Goal: Task Accomplishment & Management: Manage account settings

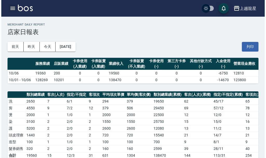
scroll to position [130, 0]
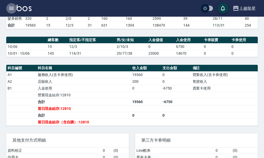
click at [11, 8] on icon "button" at bounding box center [11, 8] width 6 height 6
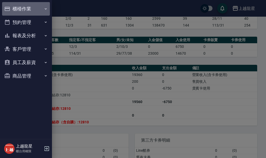
click at [15, 11] on button "櫃檯作業" at bounding box center [26, 9] width 48 height 14
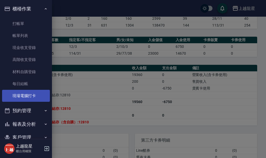
click at [35, 98] on link "現場電腦打卡" at bounding box center [26, 96] width 48 height 12
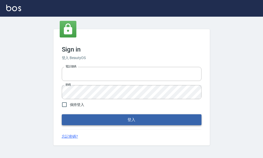
type input "25033354"
click at [124, 119] on button "登入" at bounding box center [131, 119] width 139 height 11
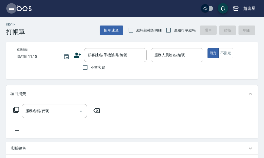
click at [12, 8] on icon "button" at bounding box center [11, 8] width 6 height 6
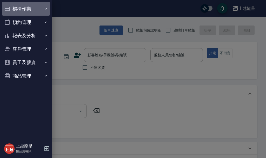
click at [17, 7] on button "櫃檯作業" at bounding box center [26, 9] width 48 height 14
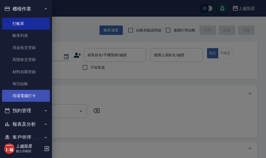
click at [30, 97] on link "現場電腦打卡" at bounding box center [26, 96] width 48 height 12
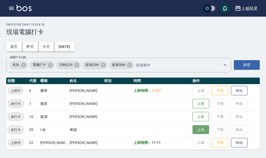
click at [195, 131] on button "上班" at bounding box center [201, 129] width 17 height 9
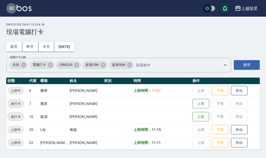
click at [12, 6] on icon "button" at bounding box center [11, 8] width 6 height 6
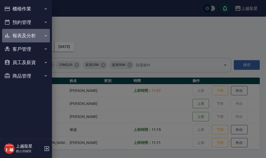
click at [29, 36] on button "報表及分析" at bounding box center [26, 36] width 48 height 14
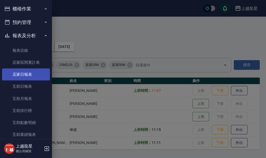
click at [29, 72] on link "店家日報表" at bounding box center [26, 74] width 48 height 12
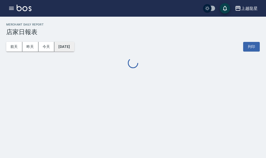
click at [63, 42] on button "[DATE]" at bounding box center [64, 47] width 20 height 10
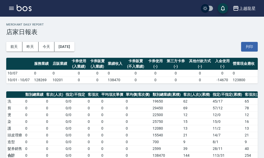
click at [164, 67] on th "卡券使用 (-)" at bounding box center [155, 64] width 18 height 12
click at [68, 48] on button "[DATE]" at bounding box center [64, 47] width 20 height 10
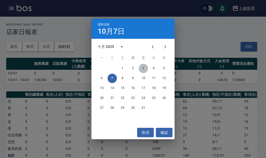
click at [141, 69] on button "3" at bounding box center [143, 68] width 9 height 9
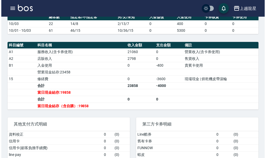
scroll to position [182, 0]
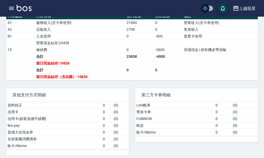
click at [10, 7] on icon "button" at bounding box center [11, 8] width 5 height 3
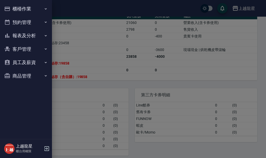
click at [12, 7] on button "櫃檯作業" at bounding box center [26, 9] width 48 height 14
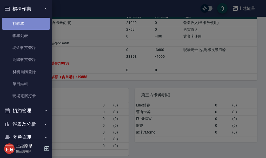
click at [33, 24] on link "打帳單" at bounding box center [26, 24] width 48 height 12
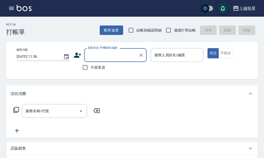
click at [98, 53] on input "顧客姓名/手機號碼/編號" at bounding box center [111, 54] width 50 height 9
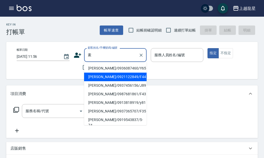
click at [103, 76] on li "[PERSON_NAME]/0921122849/F44" at bounding box center [115, 77] width 62 height 9
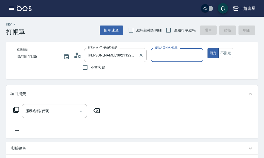
click at [126, 58] on input "[PERSON_NAME]/0921122849/F44" at bounding box center [111, 54] width 50 height 9
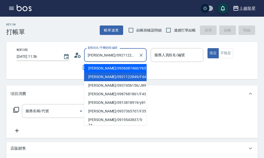
click at [103, 55] on input "[PERSON_NAME]/0921122849/F44" at bounding box center [111, 54] width 50 height 9
click at [133, 59] on input "[PERSON_NAME]/0921122849/F44" at bounding box center [111, 54] width 50 height 9
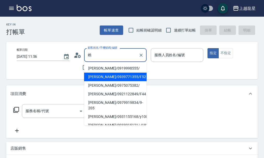
click at [111, 74] on li "[PERSON_NAME]/0939771355/F52" at bounding box center [115, 77] width 62 height 9
type input "[PERSON_NAME]/0939771355/F52"
type input "馨華-6"
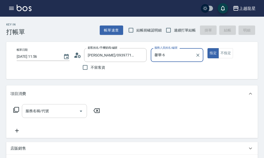
click at [70, 114] on input "服務名稱/代號" at bounding box center [50, 110] width 53 height 9
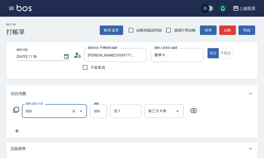
type input "一般洗髮(500)"
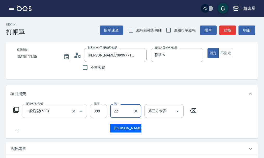
type input "[PERSON_NAME]-22"
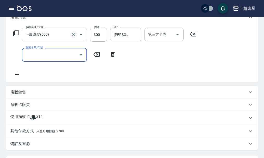
scroll to position [130, 0]
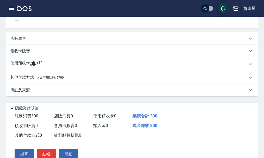
click at [73, 79] on div "其他付款方式 入金可用餘額: 9700" at bounding box center [128, 78] width 237 height 6
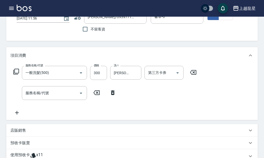
scroll to position [0, 0]
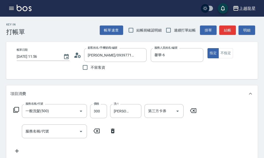
click at [8, 7] on icon "button" at bounding box center [11, 8] width 6 height 6
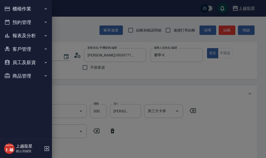
click at [24, 4] on button "櫃檯作業" at bounding box center [26, 9] width 48 height 14
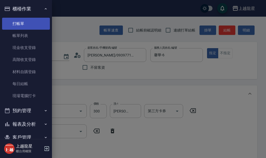
click at [24, 26] on link "打帳單" at bounding box center [26, 24] width 48 height 12
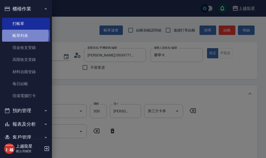
click at [22, 35] on link "帳單列表" at bounding box center [26, 36] width 48 height 12
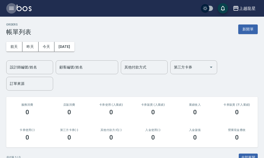
click at [11, 8] on icon "button" at bounding box center [11, 8] width 5 height 3
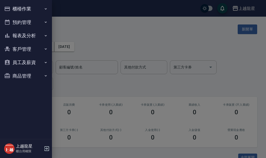
click at [27, 47] on button "客戶管理" at bounding box center [26, 49] width 48 height 14
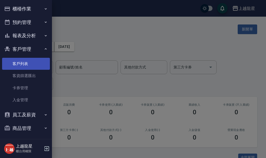
click at [21, 62] on link "客戶列表" at bounding box center [26, 64] width 48 height 12
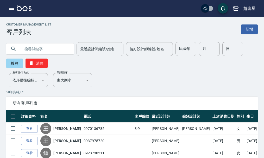
click at [49, 49] on input "text" at bounding box center [45, 49] width 49 height 14
type input "f52"
click at [19, 60] on button "搜尋" at bounding box center [14, 63] width 17 height 9
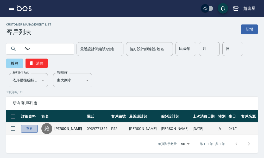
click at [29, 132] on link "查看" at bounding box center [29, 129] width 17 height 8
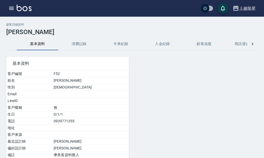
click at [80, 44] on button "消費記錄" at bounding box center [79, 44] width 42 height 12
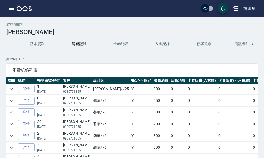
scroll to position [78, 0]
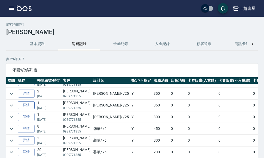
click at [33, 105] on link "詳情" at bounding box center [26, 105] width 17 height 8
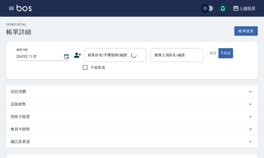
type input "[DATE] 11:25"
type input "淑雲-25"
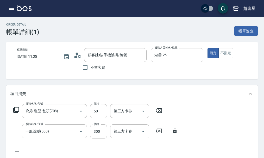
type input "吹捲.造型.包頭(708)"
type input "一般洗髮(500)"
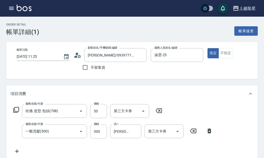
type input "[PERSON_NAME]/0939771355/F52"
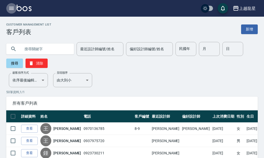
click at [12, 6] on icon "button" at bounding box center [11, 8] width 6 height 6
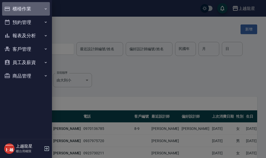
click at [13, 6] on button "櫃檯作業" at bounding box center [26, 9] width 48 height 14
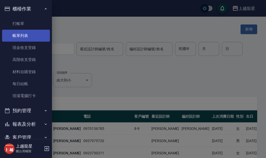
click at [18, 35] on link "帳單列表" at bounding box center [26, 36] width 48 height 12
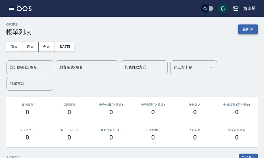
click at [242, 26] on button "新開單" at bounding box center [248, 29] width 20 height 10
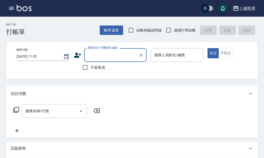
click at [104, 52] on input "顧客姓名/手機號碼/編號" at bounding box center [111, 54] width 50 height 9
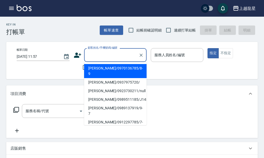
type input "ㄑ"
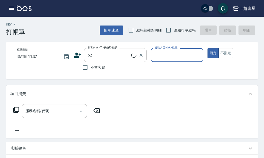
click at [104, 52] on input "52" at bounding box center [108, 54] width 45 height 9
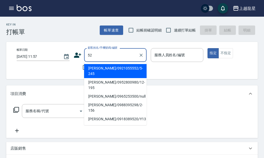
type input "5"
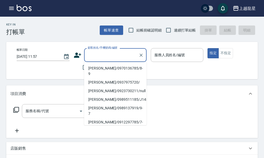
type input "ㄑ"
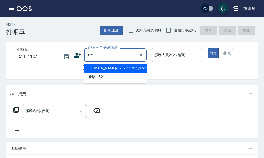
type input "[PERSON_NAME]/0939771355/F52"
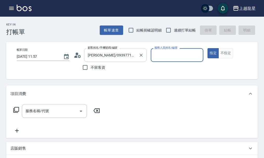
type input "馨華-6"
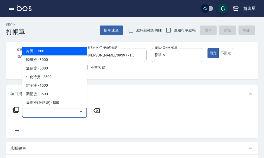
click at [36, 116] on input "服務名稱/代號" at bounding box center [50, 110] width 53 height 9
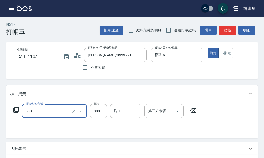
type input "一般洗髮(500)"
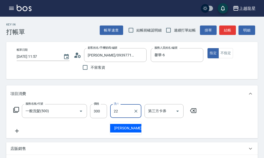
type input "[PERSON_NAME]-22"
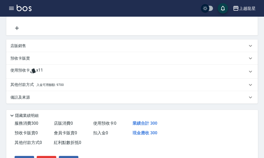
scroll to position [139, 0]
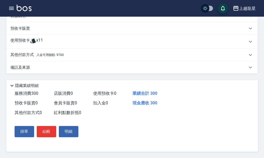
click at [58, 53] on span "入金可用餘額: 9700" at bounding box center [49, 55] width 27 height 4
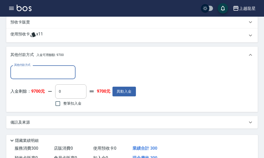
scroll to position [0, 0]
click at [56, 105] on input "整筆扣入金" at bounding box center [57, 103] width 11 height 11
checkbox input "true"
type input "300"
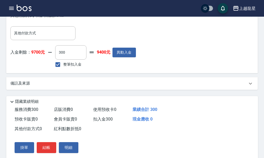
scroll to position [200, 0]
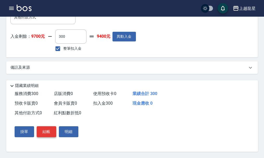
click at [49, 127] on button "結帳" at bounding box center [47, 131] width 20 height 11
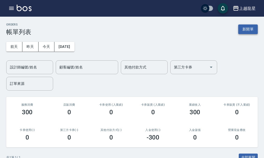
click at [246, 30] on button "新開單" at bounding box center [248, 29] width 20 height 10
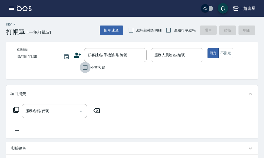
click at [87, 67] on input "不留客資" at bounding box center [85, 67] width 11 height 11
checkbox input "true"
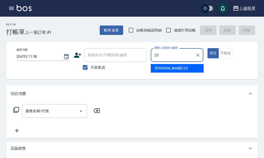
click at [183, 69] on div "淑雲 -25" at bounding box center [177, 68] width 53 height 9
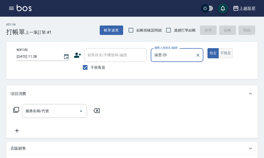
type input "淑雲-25"
click at [228, 53] on button "不指定" at bounding box center [225, 53] width 15 height 10
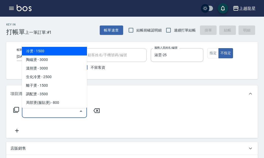
click at [57, 116] on input "服務名稱/代號" at bounding box center [50, 110] width 53 height 9
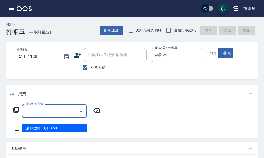
type input "304"
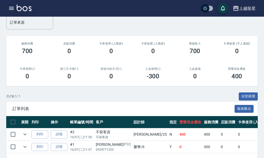
scroll to position [81, 0]
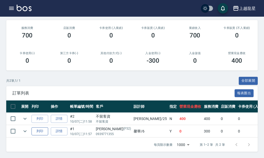
click at [45, 127] on button "列印" at bounding box center [39, 131] width 17 height 8
click at [46, 128] on button "列印" at bounding box center [39, 131] width 17 height 8
click at [22, 7] on img at bounding box center [24, 8] width 15 height 7
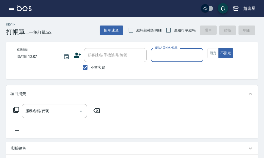
click at [165, 55] on input "服務人員姓名/編號" at bounding box center [177, 54] width 48 height 9
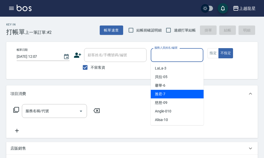
scroll to position [104, 0]
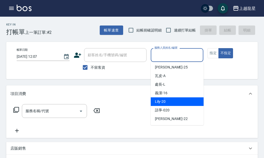
click at [163, 100] on span "Lily -20" at bounding box center [160, 101] width 11 height 5
type input "Lily-20"
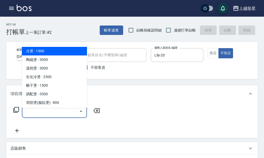
click at [41, 114] on input "服務名稱/代號" at bounding box center [50, 110] width 53 height 9
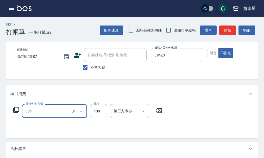
type input "剪髮(304)"
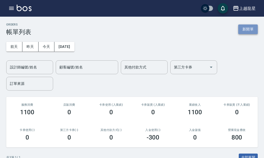
click at [248, 30] on button "新開單" at bounding box center [248, 29] width 20 height 10
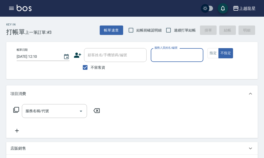
click at [94, 67] on span "不留客資" at bounding box center [98, 67] width 15 height 5
click at [91, 67] on input "不留客資" at bounding box center [85, 67] width 11 height 11
checkbox input "false"
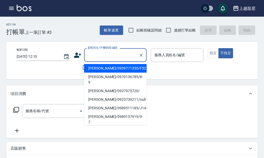
click at [95, 55] on input "顧客姓名/手機號碼/編號" at bounding box center [111, 54] width 50 height 9
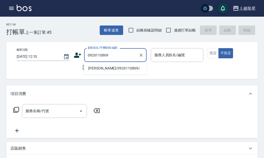
click at [98, 68] on li "[PERSON_NAME]/0926110869/" at bounding box center [115, 68] width 62 height 9
type input "[PERSON_NAME]/0926110869/"
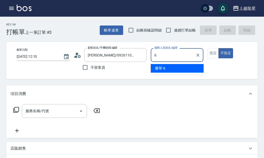
type input "馨華-6"
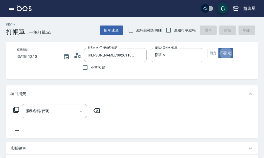
type button "false"
click at [211, 53] on button "指定" at bounding box center [212, 53] width 11 height 10
click at [44, 116] on input "服務名稱/代號" at bounding box center [50, 110] width 53 height 9
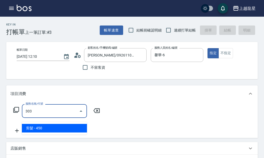
type input "剪髮(303)"
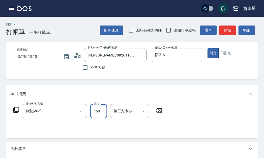
click at [228, 29] on button "結帳" at bounding box center [227, 31] width 17 height 10
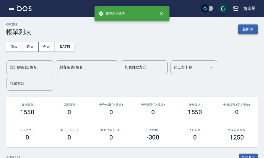
click at [246, 26] on button "新開單" at bounding box center [248, 29] width 20 height 10
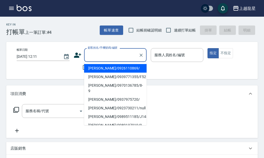
click at [96, 55] on input "顧客姓名/手機號碼/編號" at bounding box center [111, 54] width 50 height 9
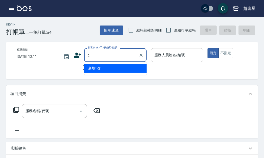
type input "c"
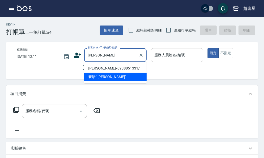
click at [99, 69] on li "[PERSON_NAME]/0938851331/" at bounding box center [115, 68] width 62 height 9
type input "[PERSON_NAME]/0938851331/"
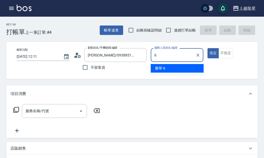
type input "馨華-6"
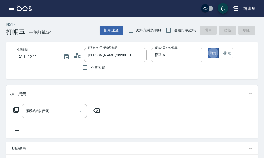
type button "true"
click at [53, 118] on div "服務名稱/代號" at bounding box center [54, 111] width 65 height 14
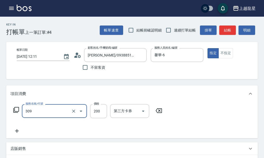
type input "剪髮(國小)(309)"
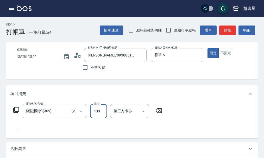
type input "400"
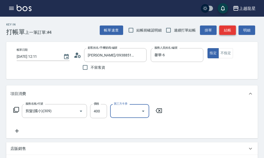
click at [223, 29] on button "結帳" at bounding box center [227, 31] width 17 height 10
